Goal: Find specific page/section: Find specific page/section

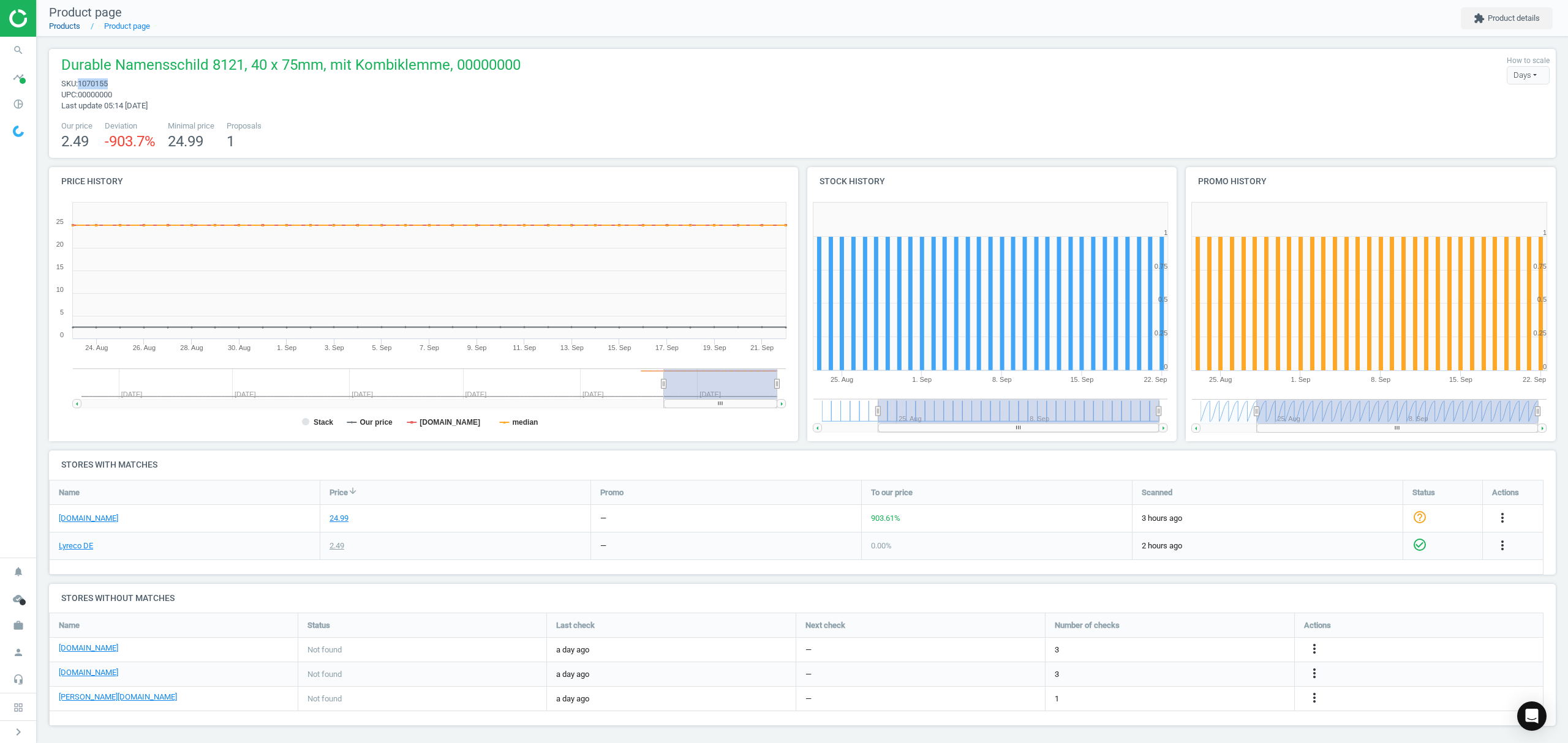
click at [60, 24] on link "Products" at bounding box center [65, 26] width 31 height 9
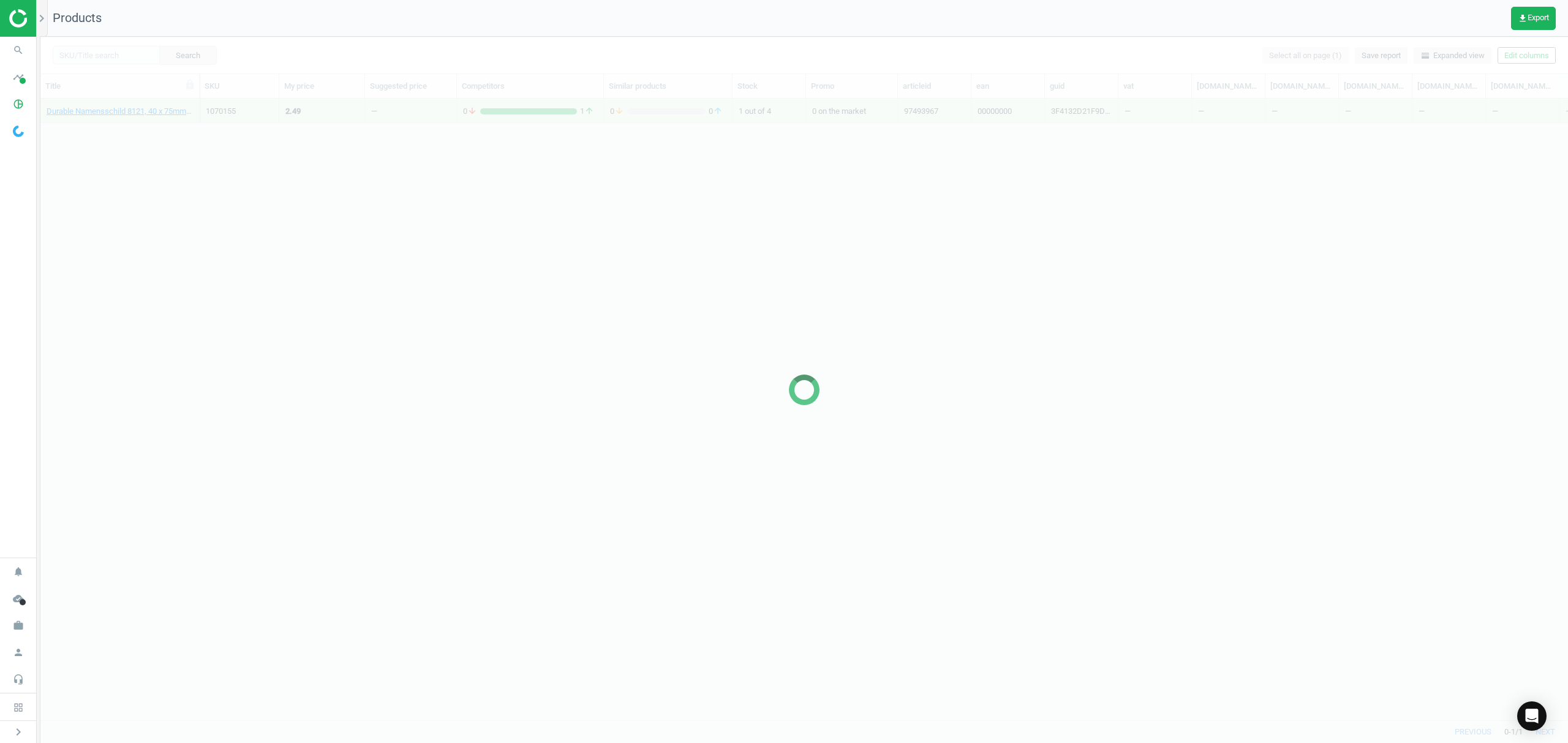
click at [20, 18] on img at bounding box center [53, 19] width 87 height 19
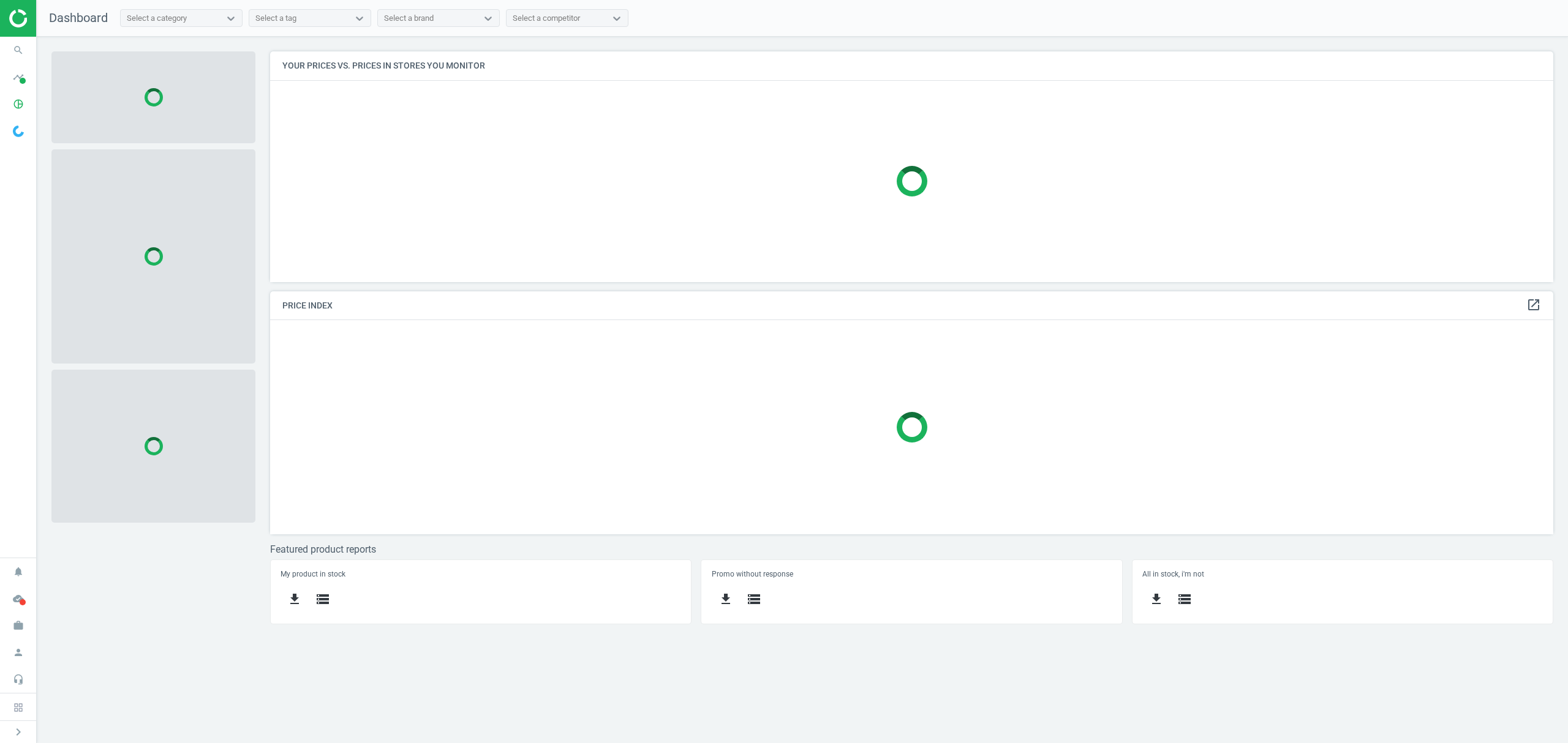
scroll to position [256, 1308]
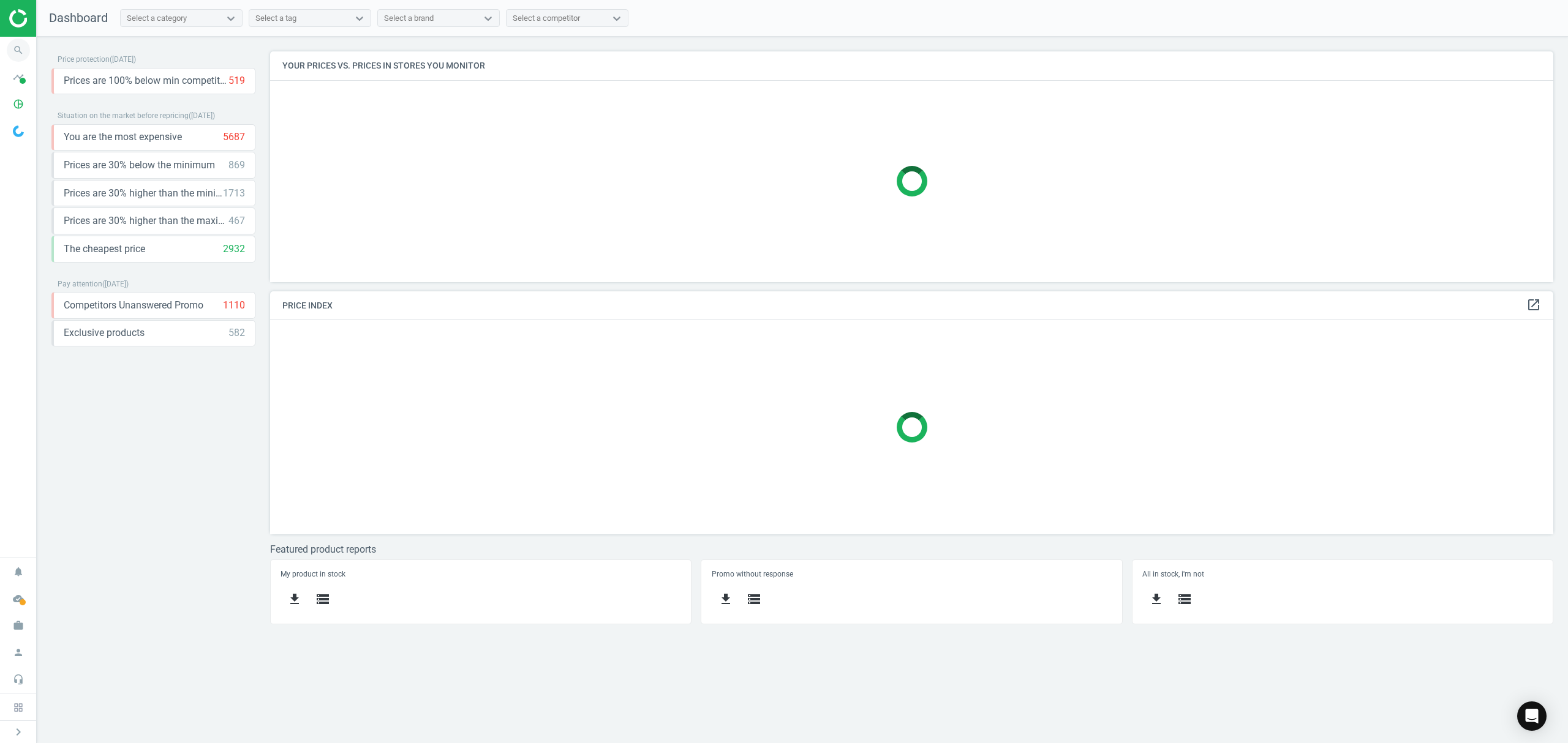
click at [15, 50] on icon "search" at bounding box center [19, 50] width 24 height 24
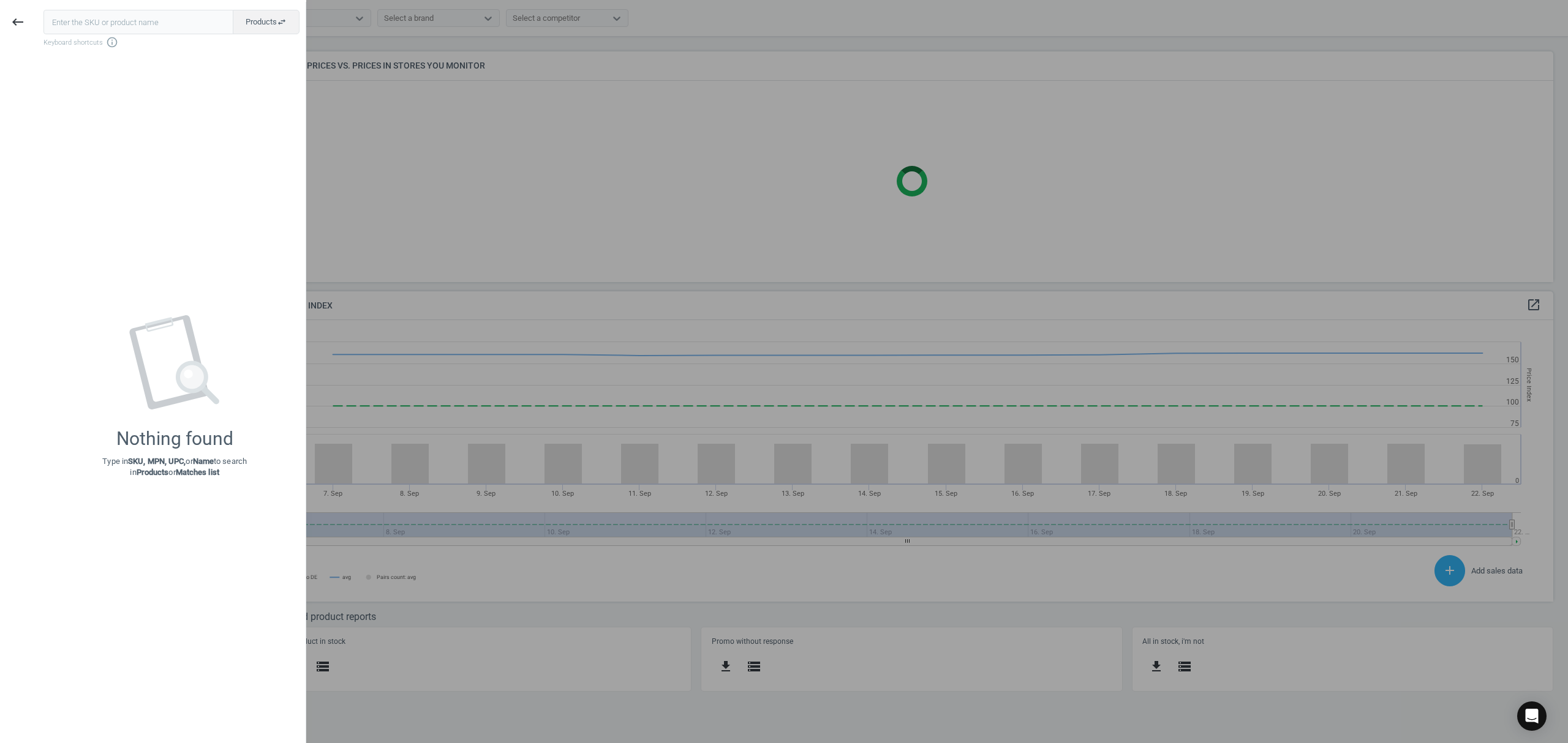
scroll to position [307, 1308]
click at [13, 24] on icon "keyboard_backspace" at bounding box center [18, 22] width 15 height 15
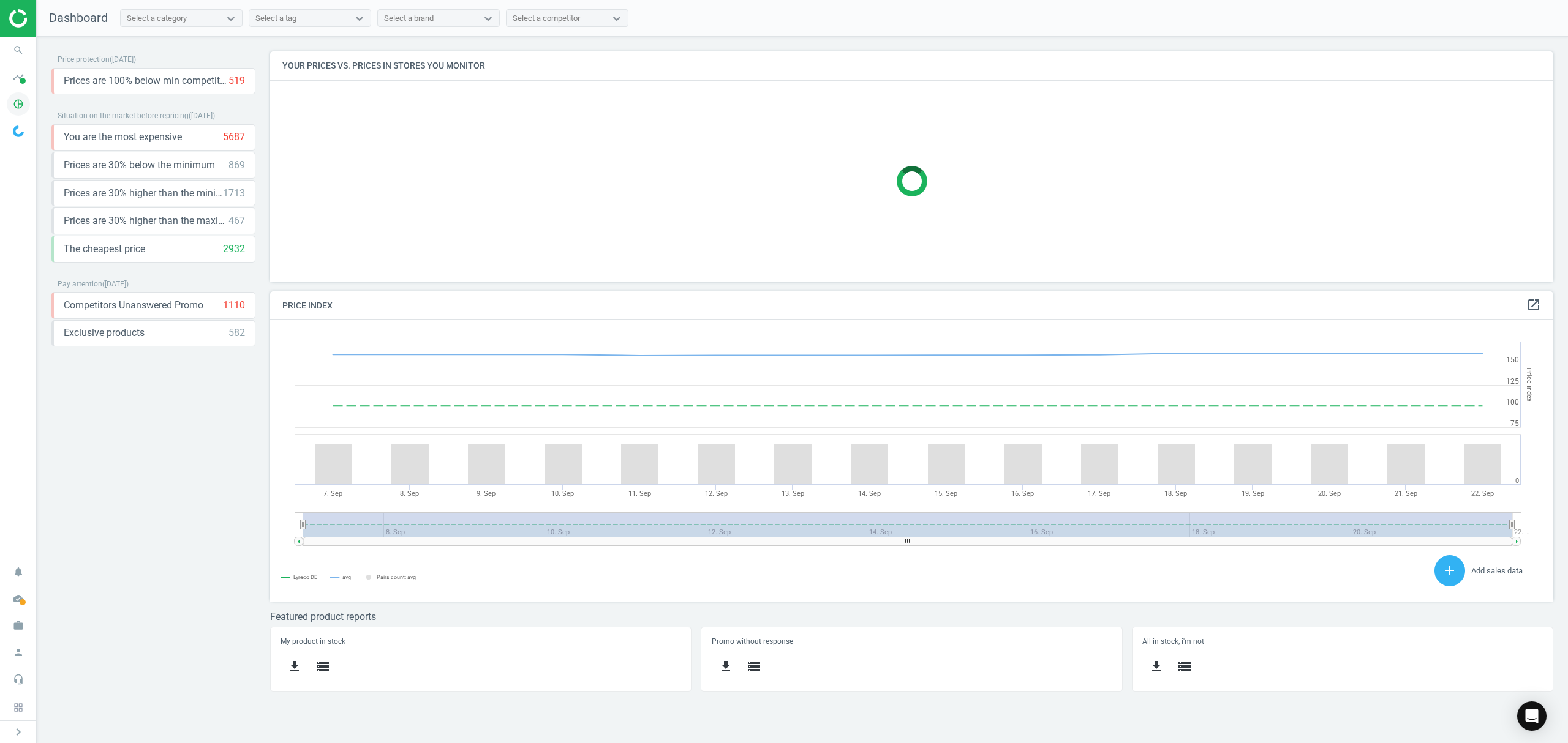
click at [9, 103] on icon "pie_chart_outlined" at bounding box center [19, 104] width 24 height 24
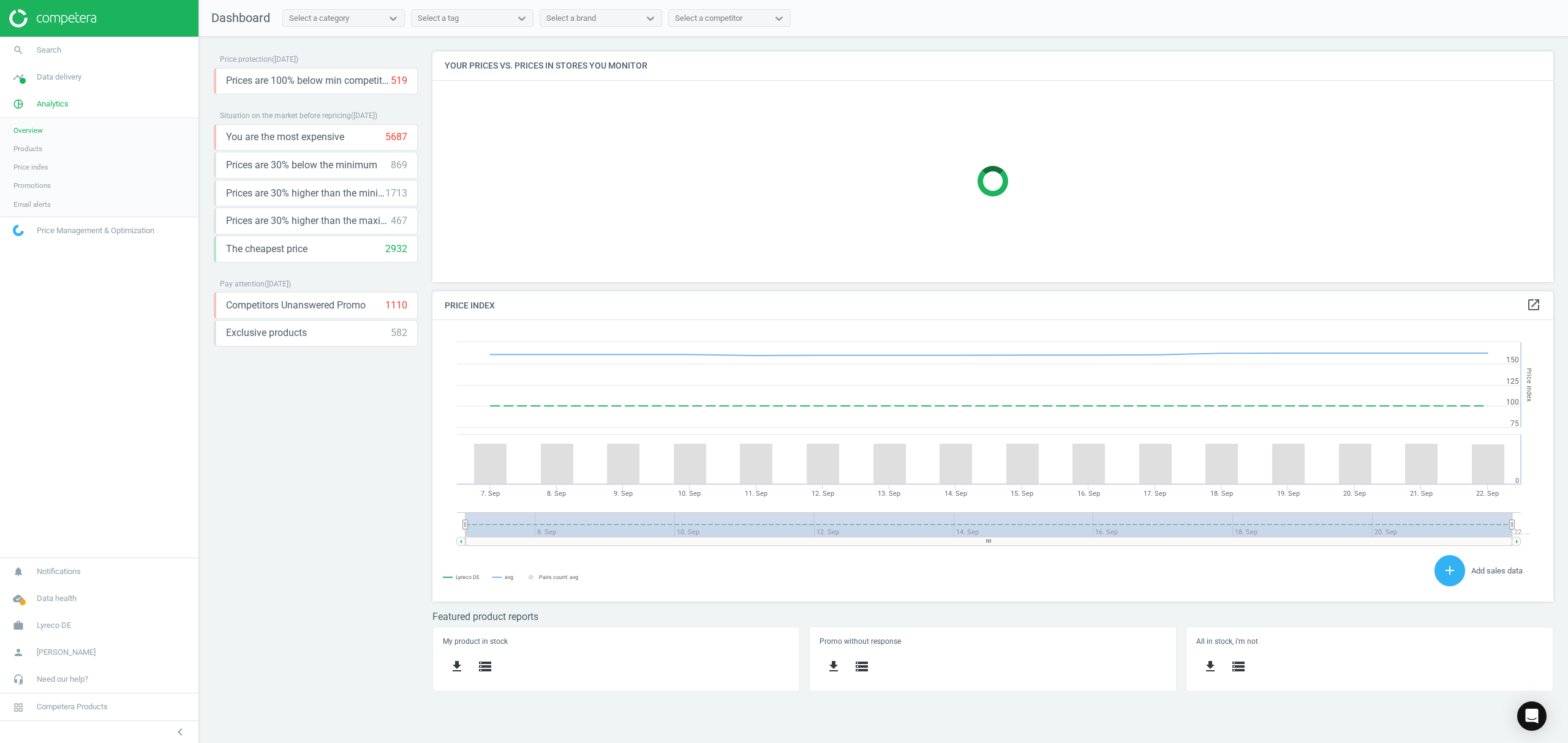
scroll to position [307, 1147]
click at [32, 148] on span "Products" at bounding box center [28, 149] width 29 height 10
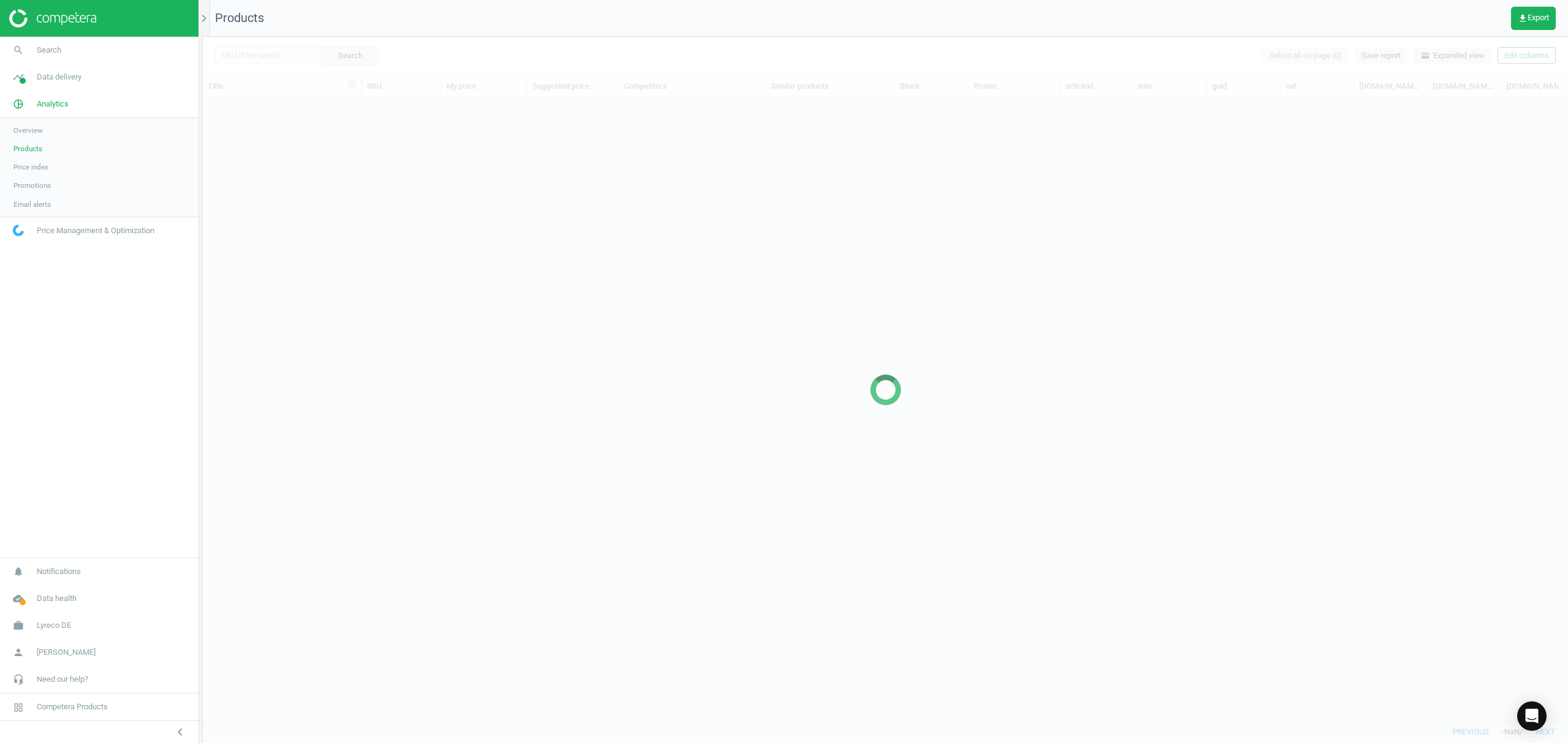
scroll to position [596, 1353]
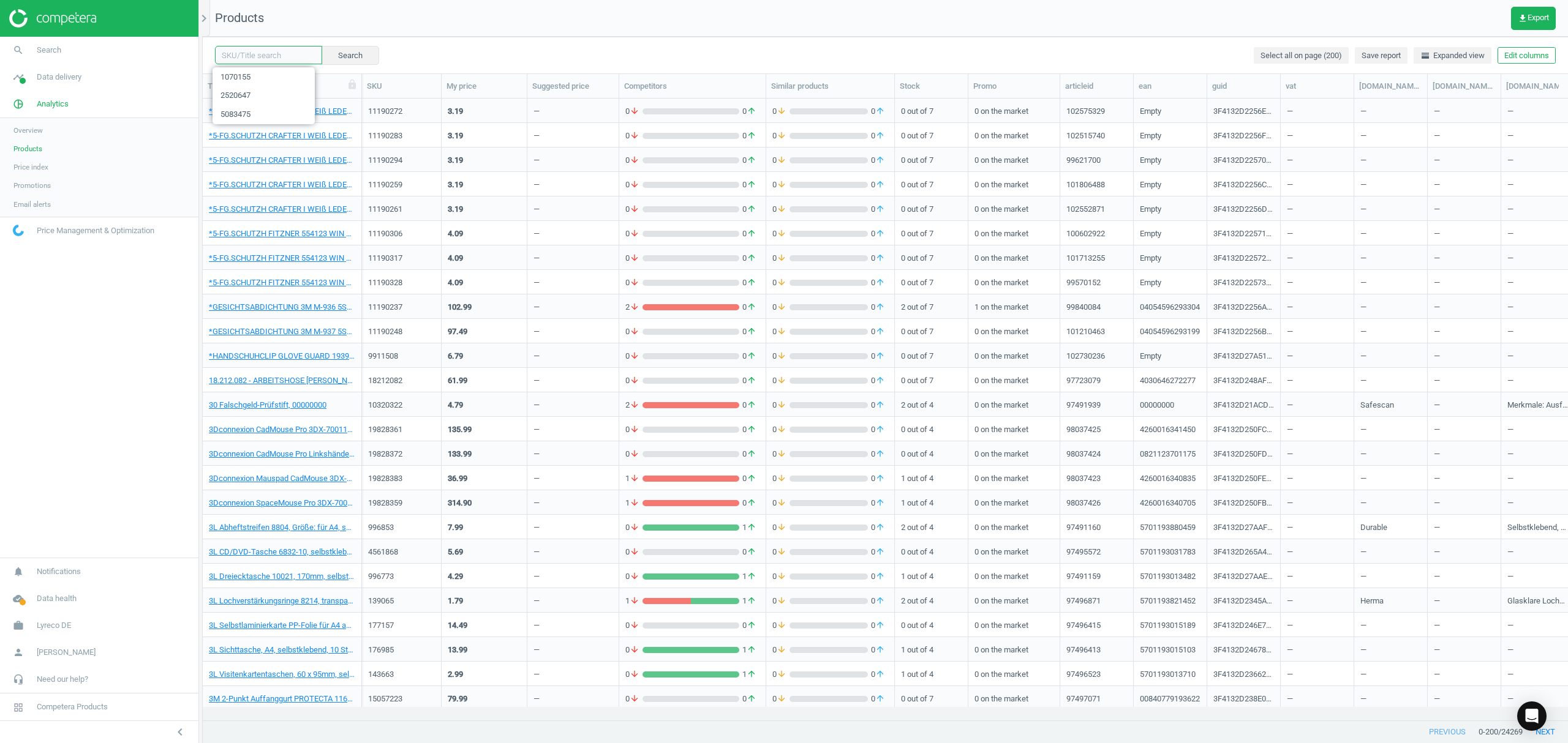
drag, startPoint x: 298, startPoint y: 60, endPoint x: 304, endPoint y: 53, distance: 9.2
click at [298, 60] on input "text" at bounding box center [268, 55] width 107 height 19
paste input "1072813"
type input "1072813"
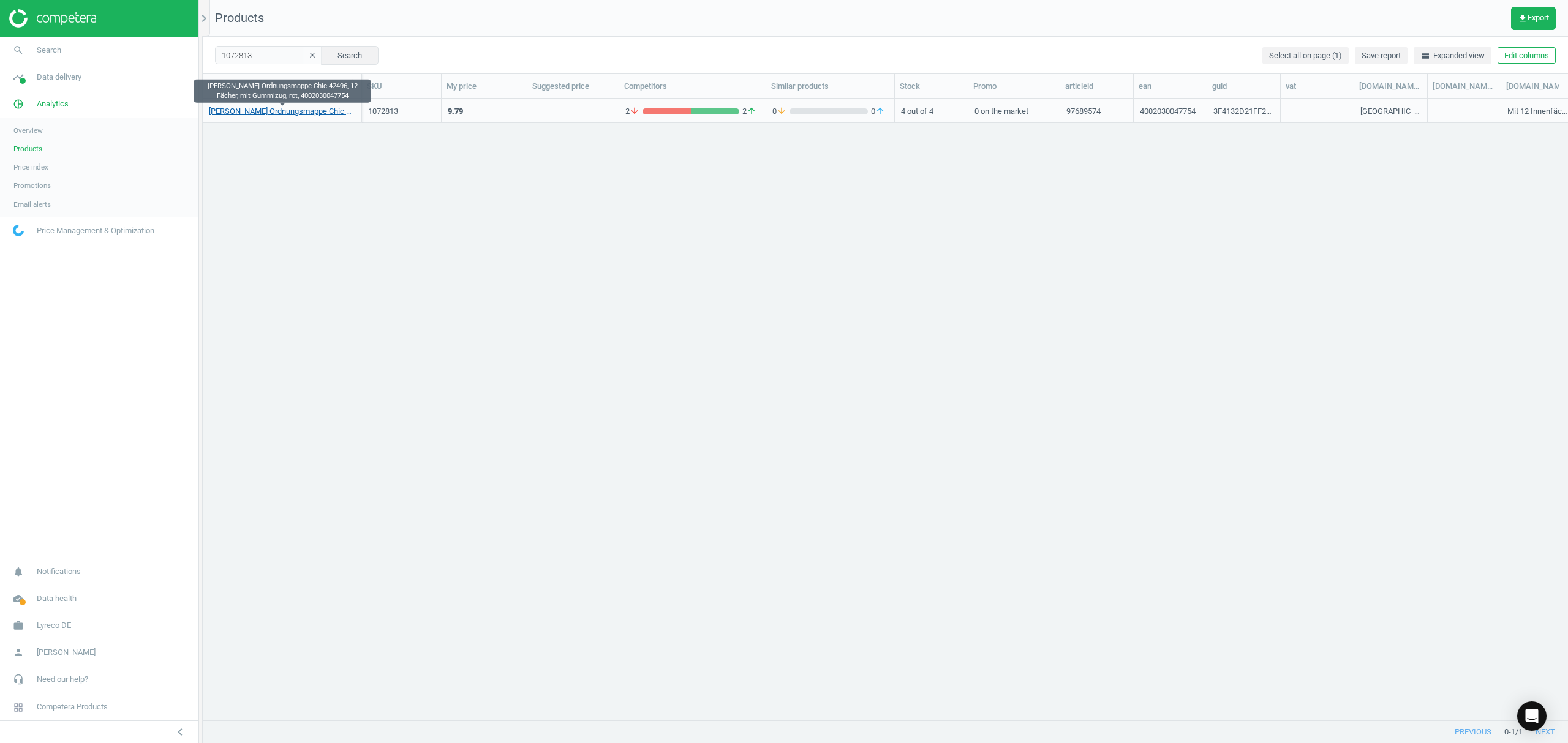
click at [265, 111] on link "Elba Ordnungsmappe Chic 42496, 12 Fächer, mit Gummizug, rot, 4002030047754" at bounding box center [282, 112] width 146 height 11
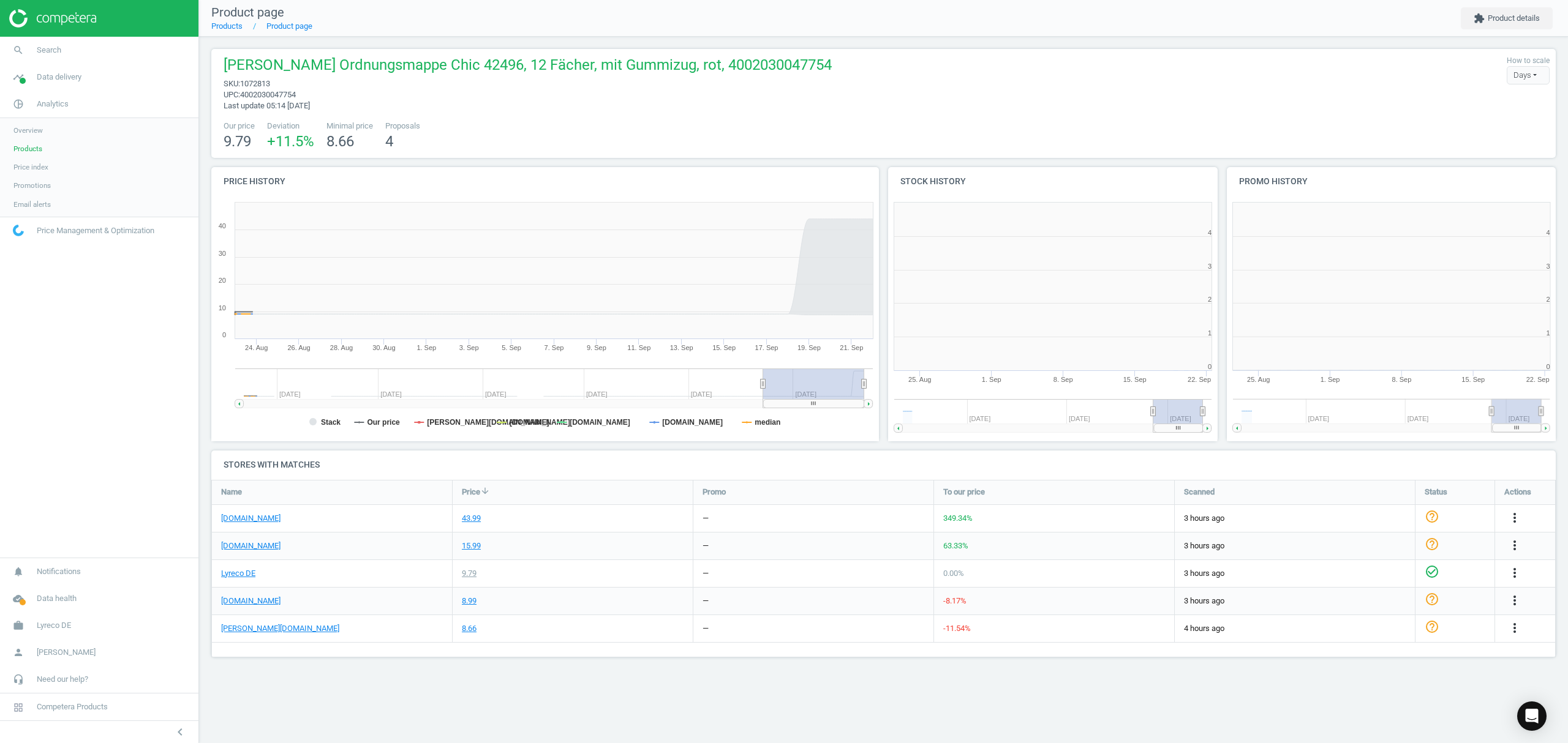
scroll to position [270, 354]
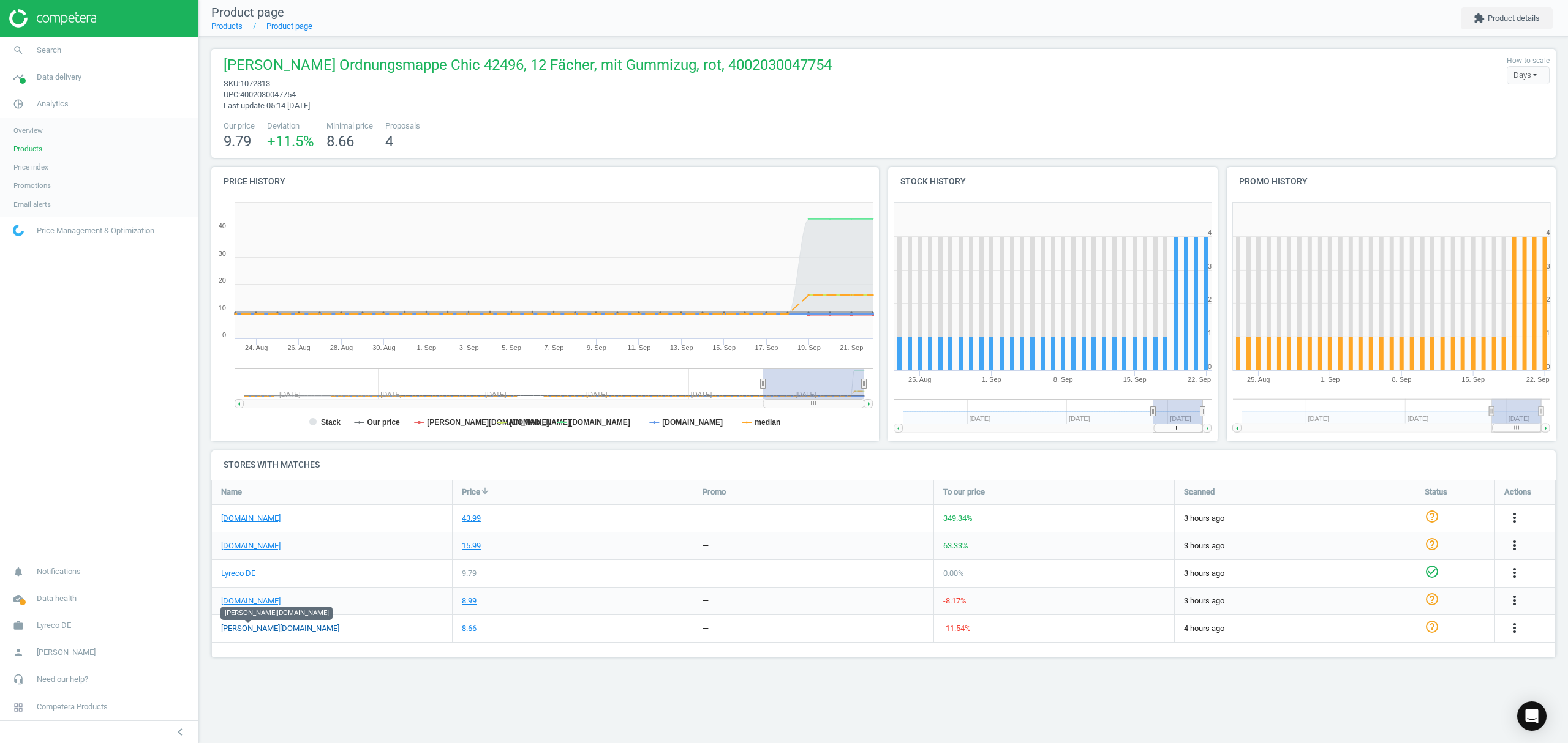
click at [263, 630] on link "[PERSON_NAME][DOMAIN_NAME]" at bounding box center [280, 629] width 119 height 11
